Goal: Information Seeking & Learning: Learn about a topic

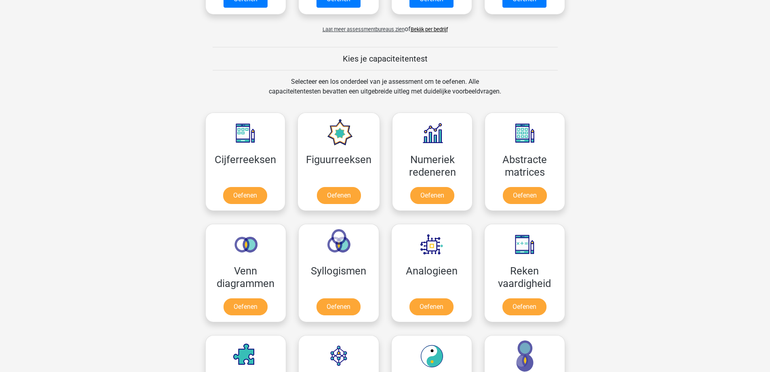
scroll to position [323, 0]
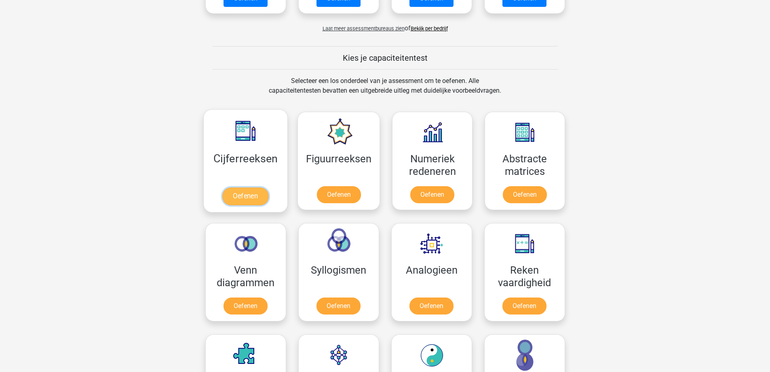
click at [250, 197] on link "Oefenen" at bounding box center [245, 196] width 46 height 18
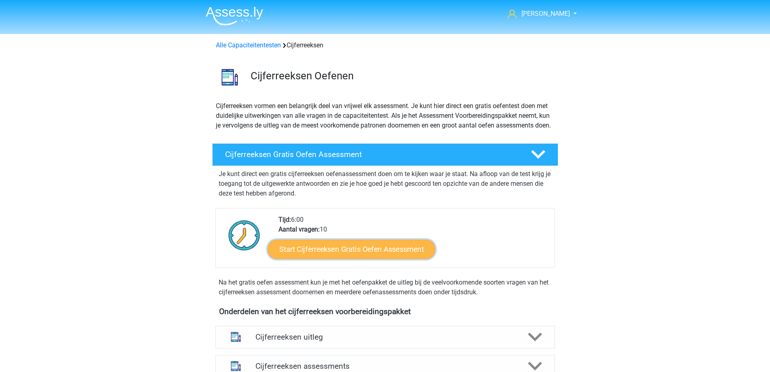
click at [338, 258] on link "Start Cijferreeksen Gratis Oefen Assessment" at bounding box center [352, 248] width 168 height 19
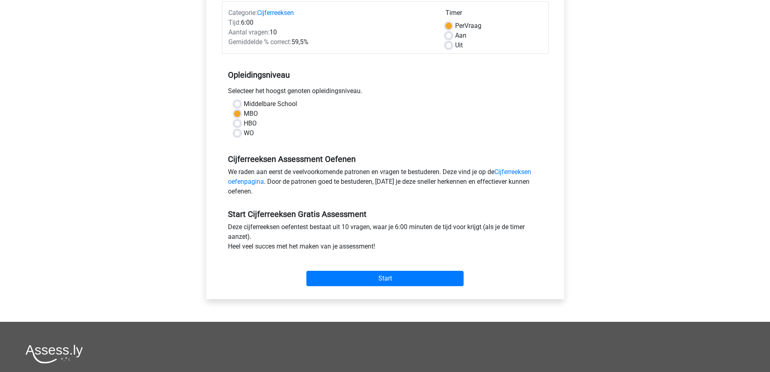
scroll to position [121, 0]
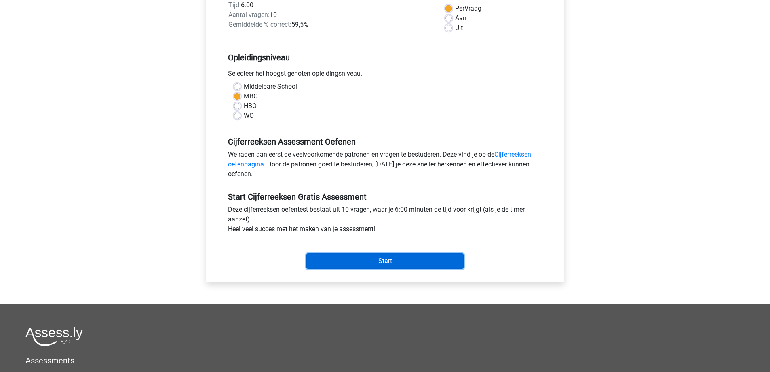
click at [383, 258] on input "Start" at bounding box center [384, 260] width 157 height 15
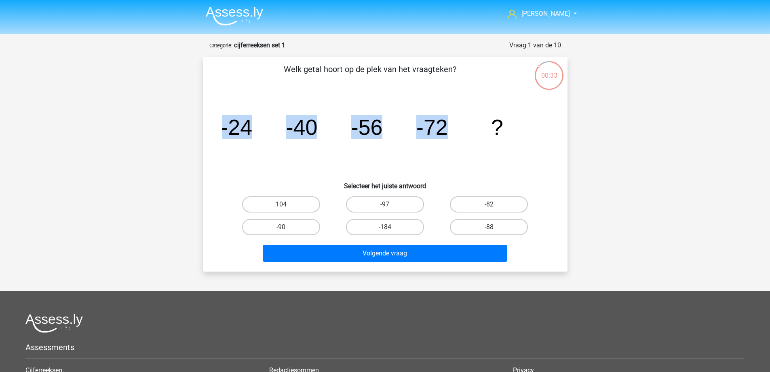
drag, startPoint x: 222, startPoint y: 129, endPoint x: 470, endPoint y: 139, distance: 248.8
click at [470, 139] on div "image/svg+xml -24 -40 -56 -72 ?" at bounding box center [385, 135] width 339 height 82
copy g "-24 -40 -56 -72"
click at [492, 227] on input "-88" at bounding box center [491, 229] width 5 height 5
radio input "true"
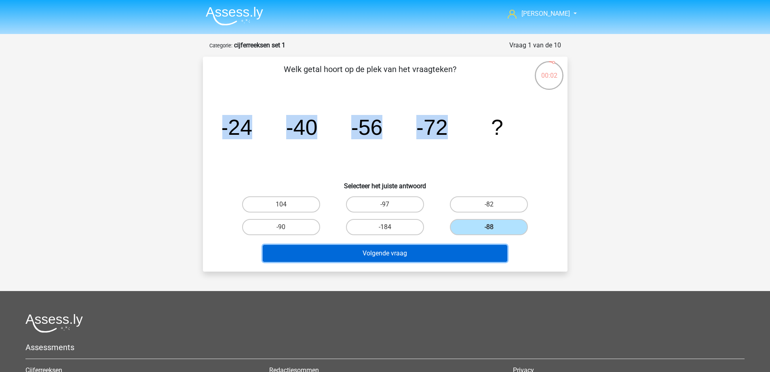
click at [442, 249] on button "Volgende vraag" at bounding box center [385, 253] width 245 height 17
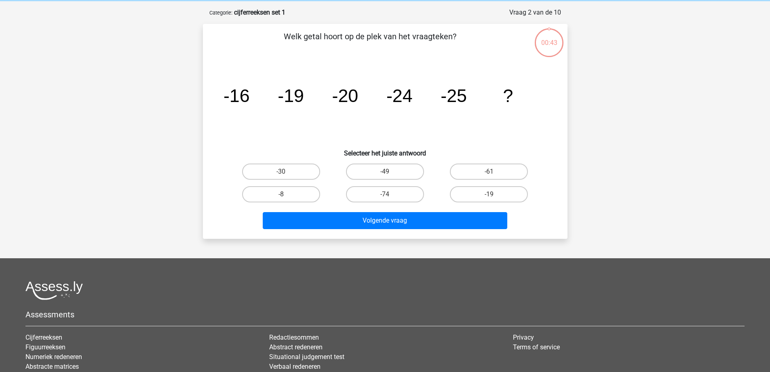
scroll to position [40, 0]
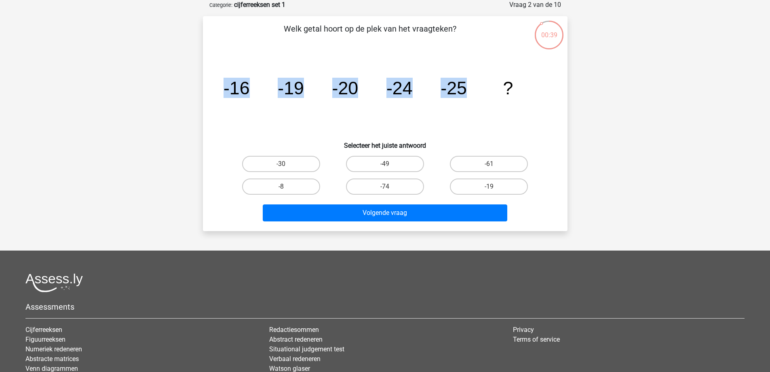
drag, startPoint x: 224, startPoint y: 89, endPoint x: 477, endPoint y: 102, distance: 252.6
click at [477, 102] on icon "image/svg+xml -16 -19 -20 -24 -25 ?" at bounding box center [385, 94] width 326 height 82
copy g "-16 -19 -20 -24 -25"
click at [300, 165] on label "-30" at bounding box center [281, 164] width 78 height 16
click at [286, 165] on input "-30" at bounding box center [283, 166] width 5 height 5
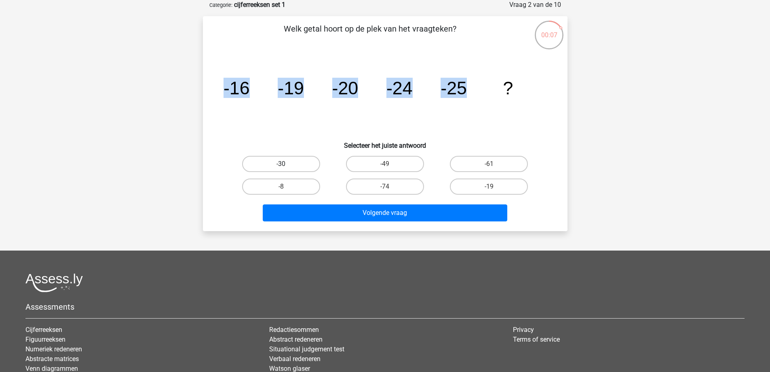
radio input "true"
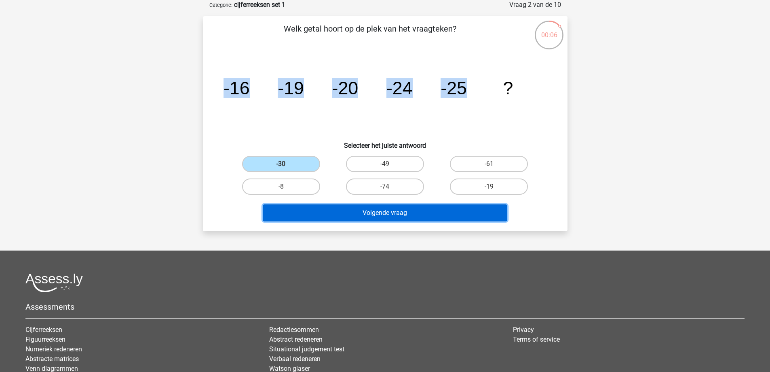
click at [382, 213] on button "Volgende vraag" at bounding box center [385, 212] width 245 height 17
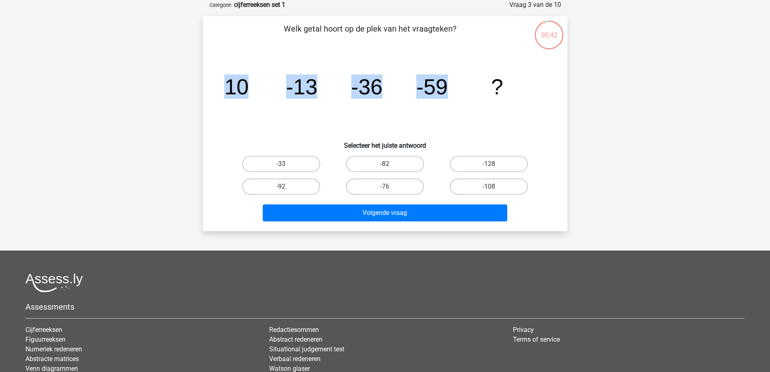
drag, startPoint x: 229, startPoint y: 85, endPoint x: 486, endPoint y: 84, distance: 256.7
click at [486, 84] on icon "image/svg+xml 10 -13 -36 -59 ?" at bounding box center [385, 94] width 326 height 82
copy g "10 -13 -36 -59"
click at [393, 162] on label "-82" at bounding box center [385, 164] width 78 height 16
click at [390, 164] on input "-82" at bounding box center [387, 166] width 5 height 5
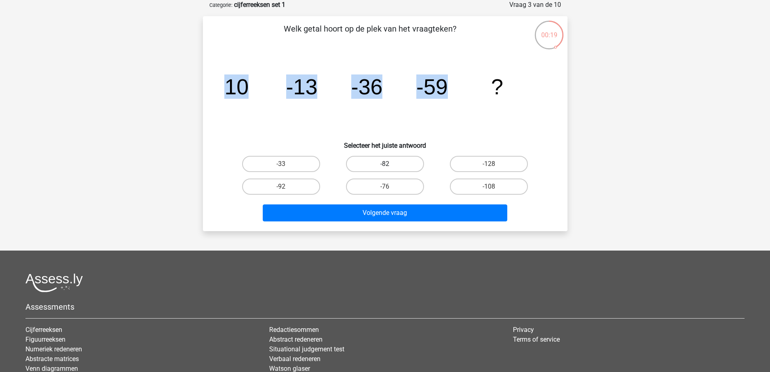
radio input "true"
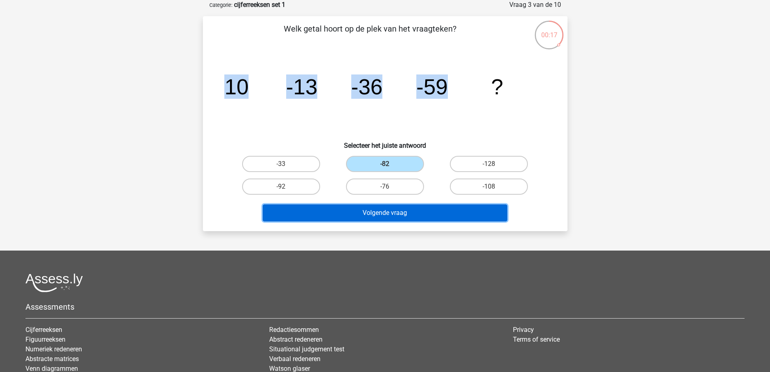
click at [409, 213] on button "Volgende vraag" at bounding box center [385, 212] width 245 height 17
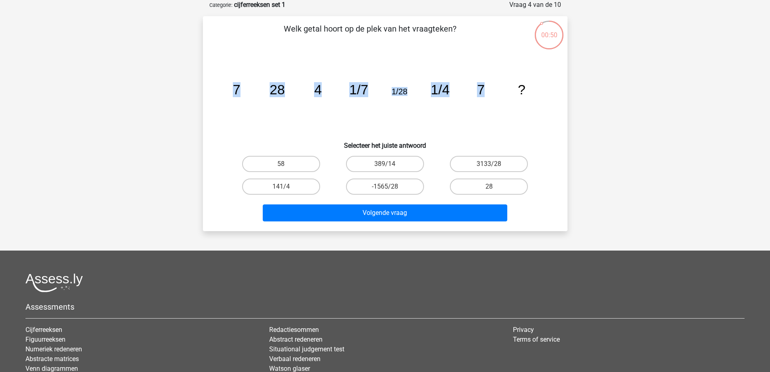
drag, startPoint x: 235, startPoint y: 85, endPoint x: 513, endPoint y: 81, distance: 279.0
click at [513, 81] on icon "image/svg+xml 7 28 4 1/7 1/28 1/4 7 ?" at bounding box center [385, 94] width 326 height 82
copy g "7 28 4 1/7 1/28 1/4 7"
click at [503, 185] on label "28" at bounding box center [489, 186] width 78 height 16
click at [494, 186] on input "28" at bounding box center [491, 188] width 5 height 5
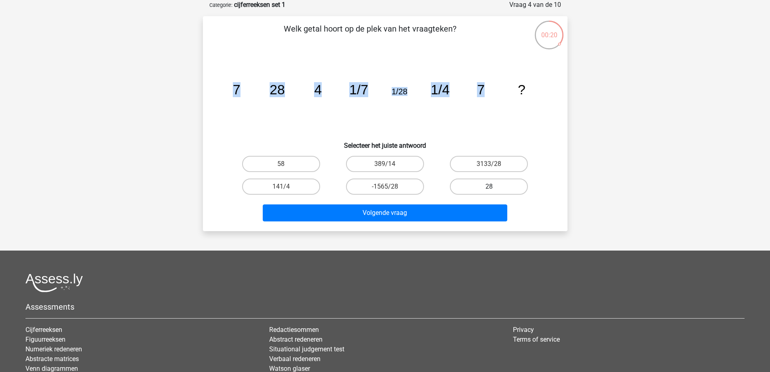
radio input "true"
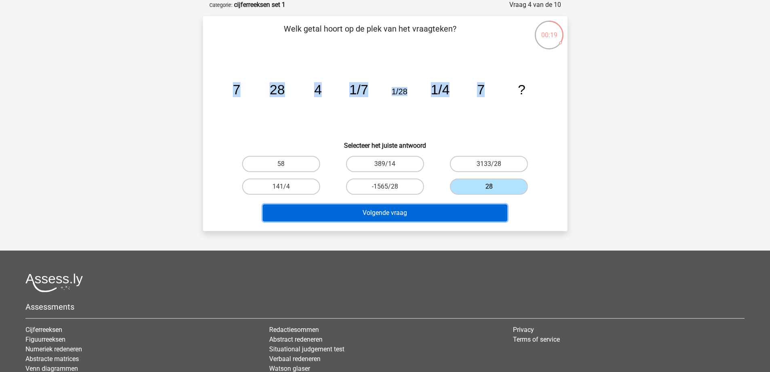
click at [399, 213] on button "Volgende vraag" at bounding box center [385, 212] width 245 height 17
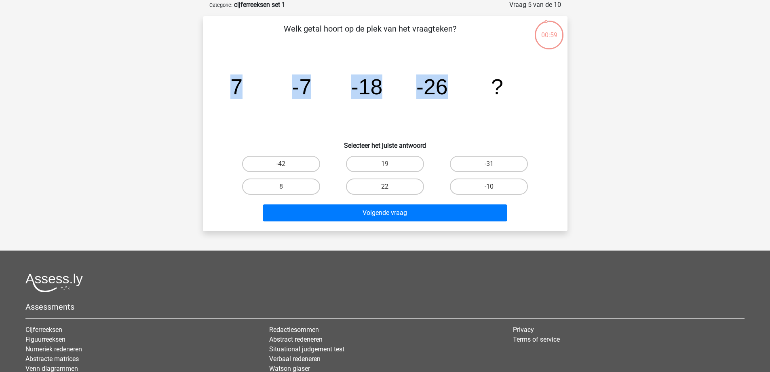
drag, startPoint x: 232, startPoint y: 85, endPoint x: 466, endPoint y: 86, distance: 233.3
click at [466, 86] on icon "image/svg+xml 7 -7 -18 -26 ?" at bounding box center [385, 94] width 326 height 82
copy g "7 -7 -18 -26"
click at [497, 164] on label "-31" at bounding box center [489, 164] width 78 height 16
click at [494, 164] on input "-31" at bounding box center [491, 166] width 5 height 5
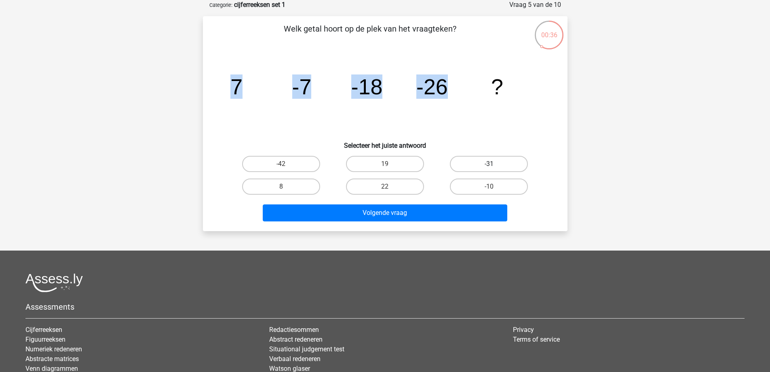
radio input "true"
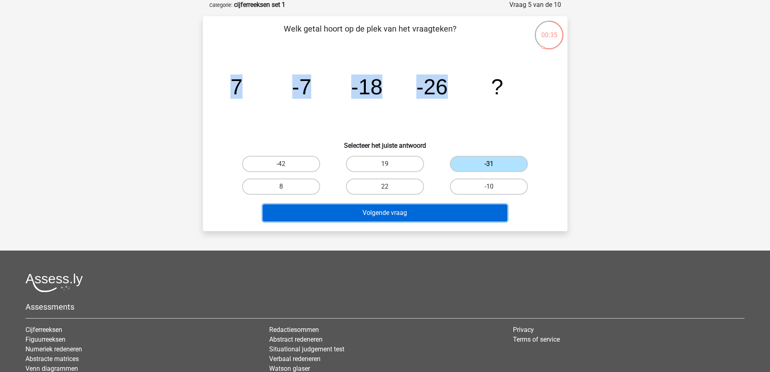
click at [419, 211] on button "Volgende vraag" at bounding box center [385, 212] width 245 height 17
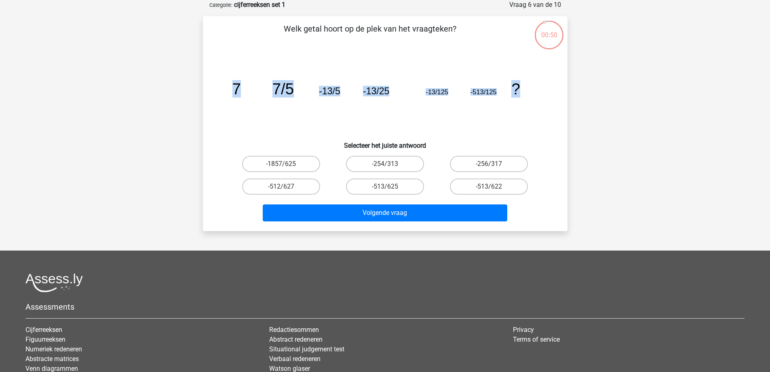
drag, startPoint x: 236, startPoint y: 89, endPoint x: 526, endPoint y: 90, distance: 289.9
click at [526, 90] on icon "image/svg+xml 7 7/5 -13/5 -13/25 -13/125 -513/125 ?" at bounding box center [385, 94] width 326 height 82
copy g "7 7/5 -13/5 -13/25 -13/125 -513/125 ?"
click at [387, 187] on input "-513/625" at bounding box center [387, 188] width 5 height 5
radio input "true"
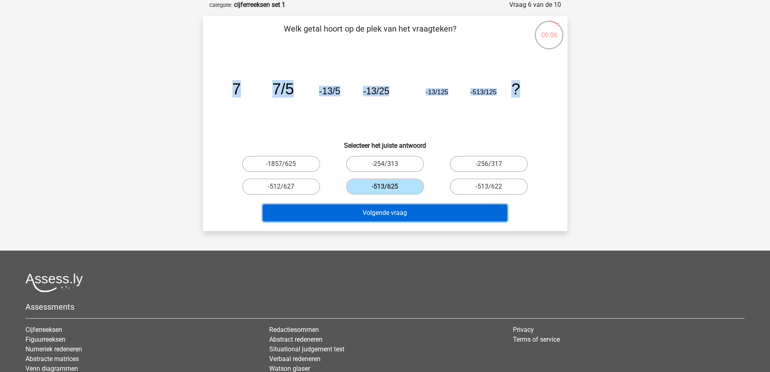
click at [378, 214] on button "Volgende vraag" at bounding box center [385, 212] width 245 height 17
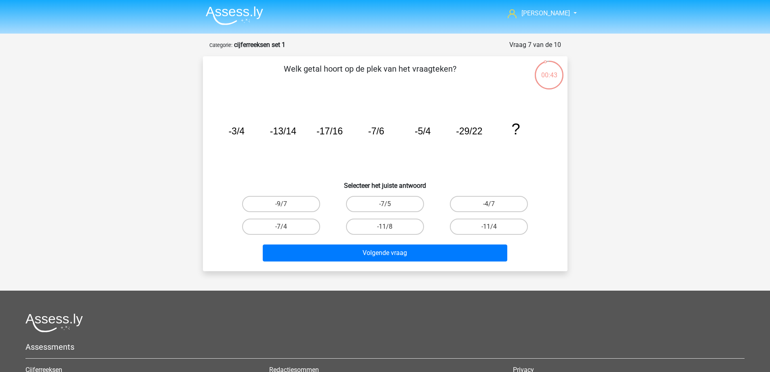
scroll to position [0, 0]
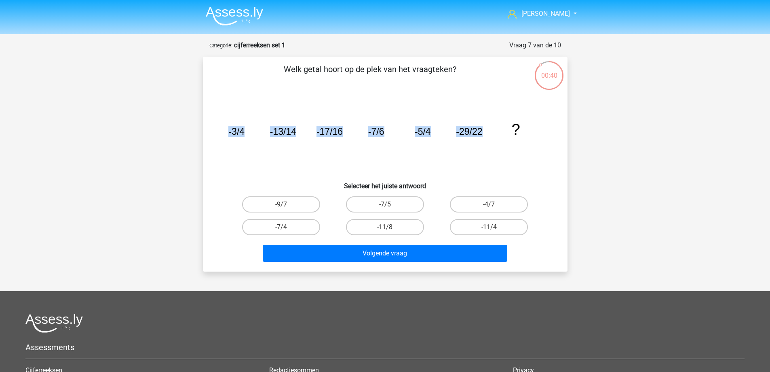
drag, startPoint x: 228, startPoint y: 132, endPoint x: 482, endPoint y: 139, distance: 254.4
click at [482, 139] on icon "image/svg+xml -3/4 -13/14 -17/16 -7/6 -5/4 -29/22 ?" at bounding box center [385, 135] width 326 height 82
copy g "-3/4 -13/14 -17/16 -7/6 -5/4 -29/22"
click at [443, 146] on icon "image/svg+xml -3/4 -13/14 -17/16 -7/6 -5/4 -29/22 ?" at bounding box center [385, 135] width 326 height 82
drag, startPoint x: 232, startPoint y: 130, endPoint x: 496, endPoint y: 127, distance: 263.2
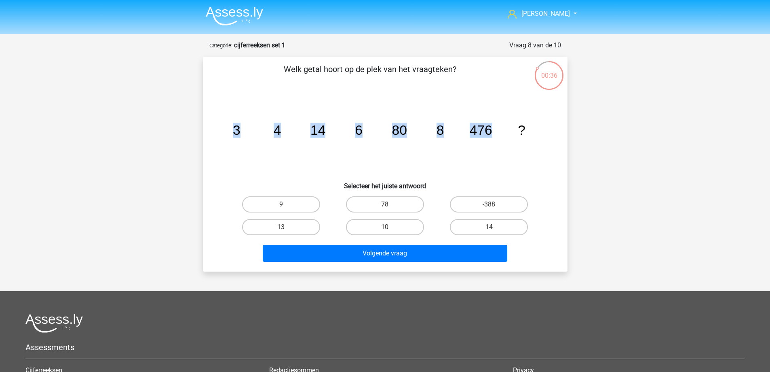
click at [496, 127] on icon "image/svg+xml 3 4 14 6 80 8 476 ?" at bounding box center [385, 135] width 326 height 82
copy g "3 4 14 6 80 8 476"
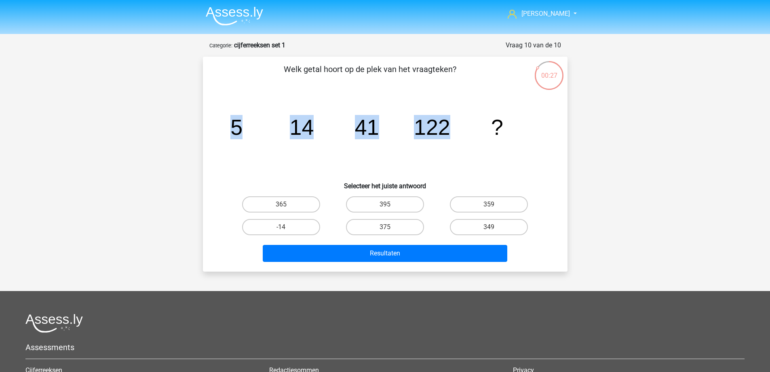
drag, startPoint x: 236, startPoint y: 126, endPoint x: 465, endPoint y: 128, distance: 229.3
click at [465, 128] on icon "image/svg+xml 5 14 41 122 ?" at bounding box center [385, 135] width 326 height 82
copy g "5 14 41 122"
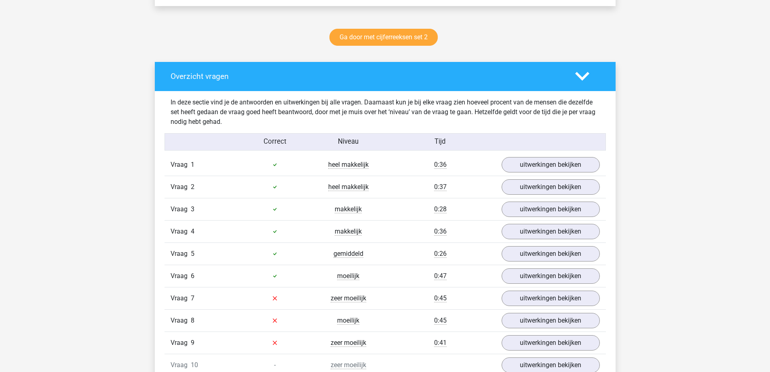
scroll to position [445, 0]
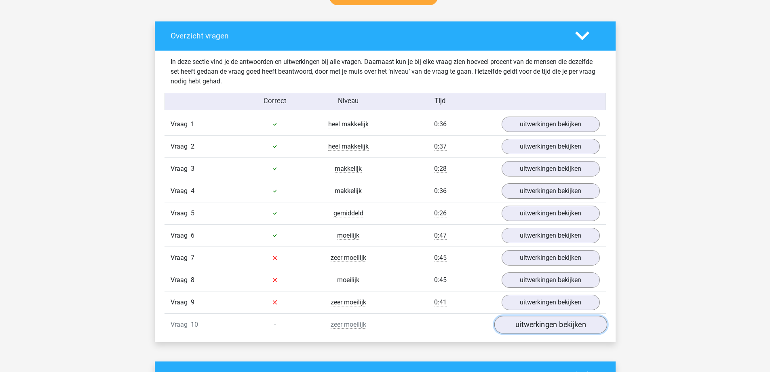
click at [533, 325] on link "uitwerkingen bekijken" at bounding box center [550, 324] width 113 height 18
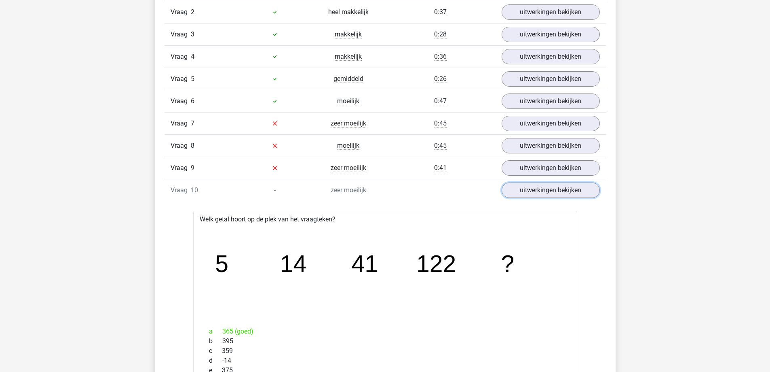
scroll to position [566, 0]
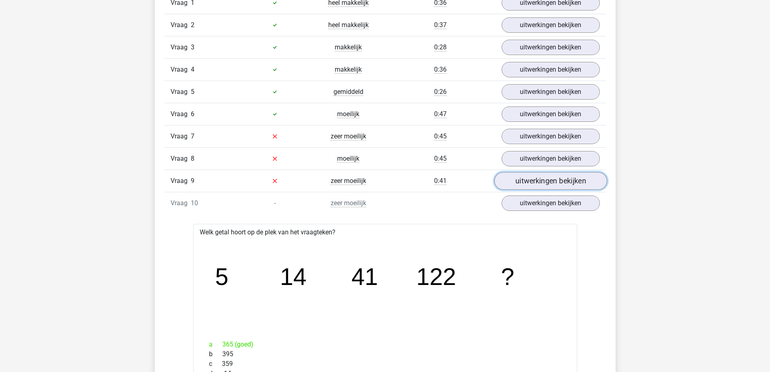
click at [528, 180] on link "uitwerkingen bekijken" at bounding box center [550, 181] width 113 height 18
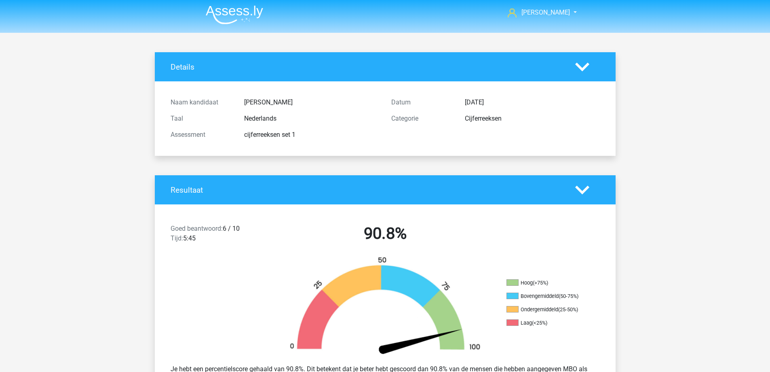
scroll to position [0, 0]
